Goal: Find specific page/section: Find specific page/section

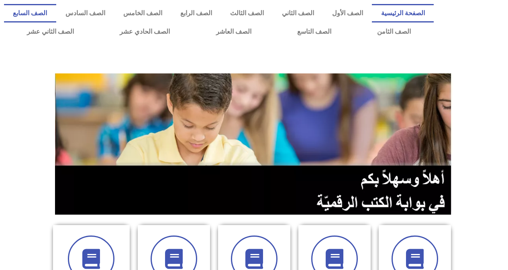
click at [56, 10] on link "الصف السابع" at bounding box center [30, 13] width 52 height 18
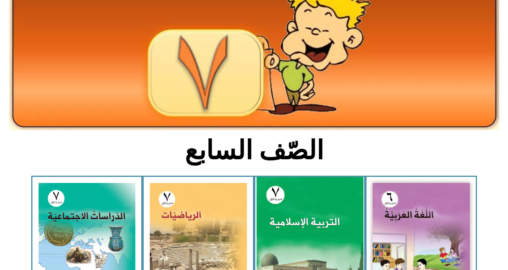
scroll to position [80, 0]
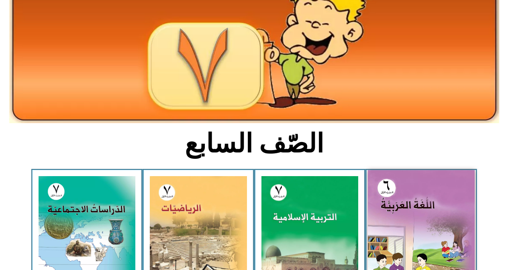
click at [413, 226] on img at bounding box center [421, 236] width 107 height 133
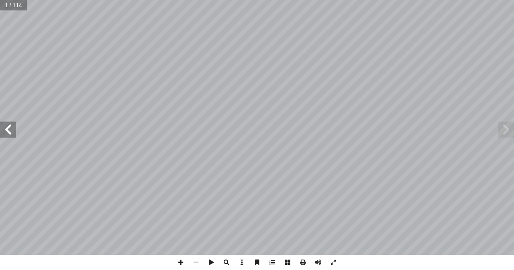
click at [8, 133] on span at bounding box center [8, 130] width 16 height 16
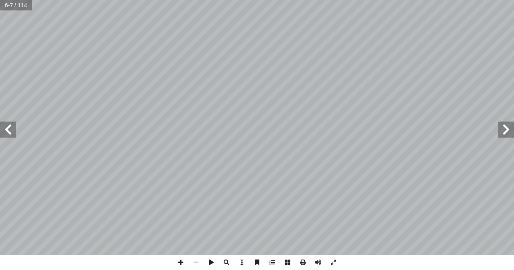
click at [8, 133] on span at bounding box center [8, 130] width 16 height 16
click at [12, 124] on span at bounding box center [8, 130] width 16 height 16
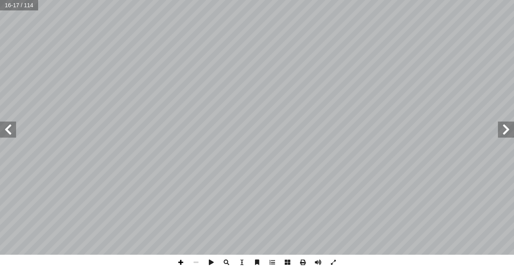
click at [180, 261] on span at bounding box center [180, 262] width 15 height 15
